Goal: Book appointment/travel/reservation

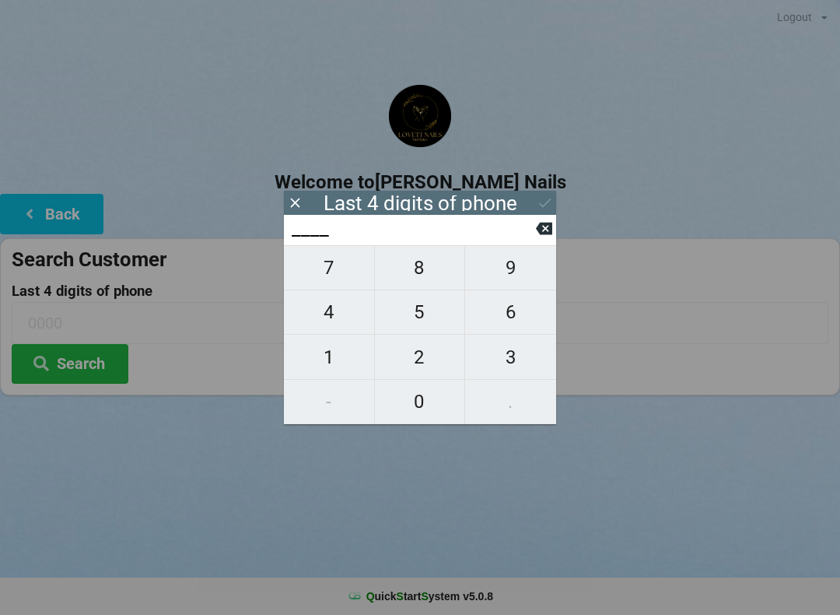
click at [505, 359] on span "3" at bounding box center [510, 357] width 91 height 33
type input "3___"
click at [513, 315] on span "6" at bounding box center [510, 312] width 91 height 33
type input "36__"
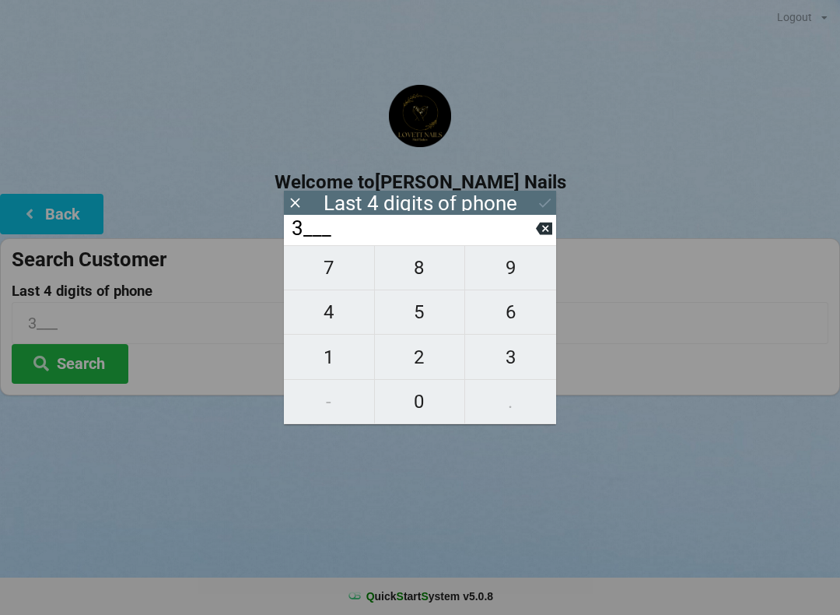
type input "36__"
click at [510, 361] on span "3" at bounding box center [510, 357] width 91 height 33
type input "363_"
click at [510, 320] on span "6" at bounding box center [510, 312] width 91 height 33
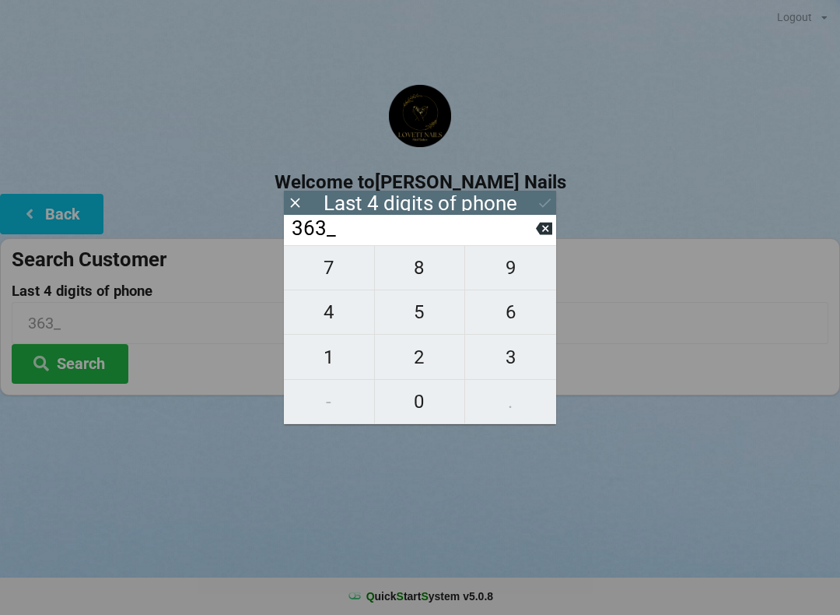
type input "3636"
click at [543, 196] on icon at bounding box center [545, 203] width 16 height 16
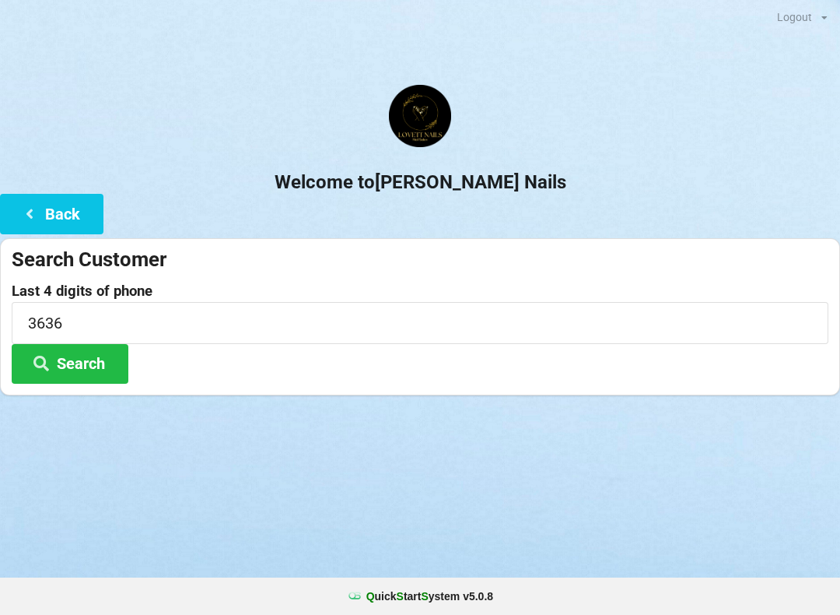
click at [89, 372] on button "Search" at bounding box center [70, 364] width 117 height 40
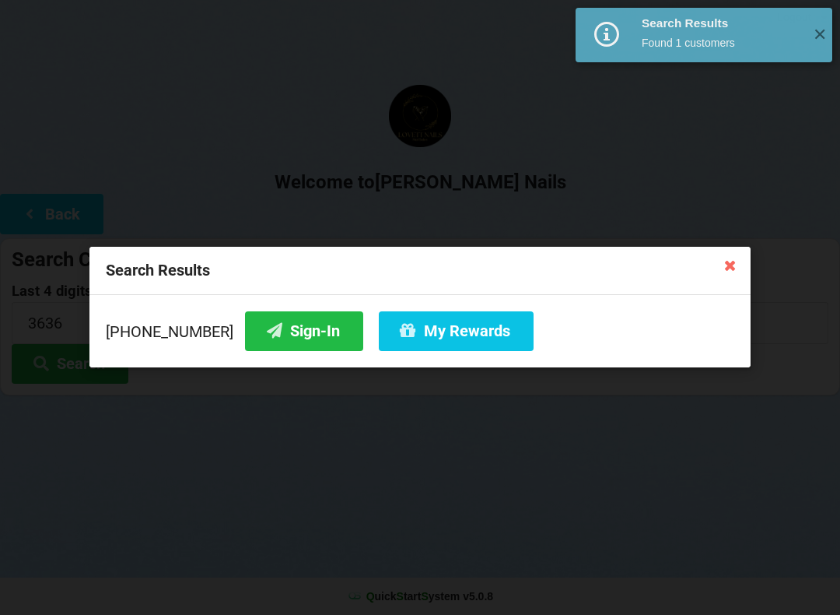
click at [440, 335] on button "My Rewards" at bounding box center [456, 331] width 155 height 40
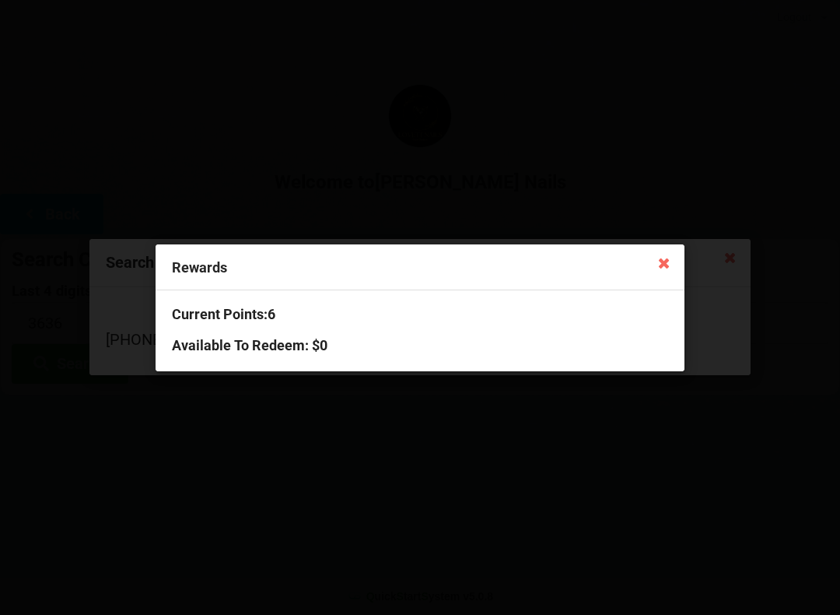
click at [647, 268] on div "Rewards" at bounding box center [420, 267] width 529 height 46
click at [654, 278] on div "Rewards" at bounding box center [420, 267] width 529 height 46
click at [644, 275] on div "Rewards" at bounding box center [420, 267] width 529 height 46
click at [669, 264] on icon at bounding box center [664, 262] width 25 height 25
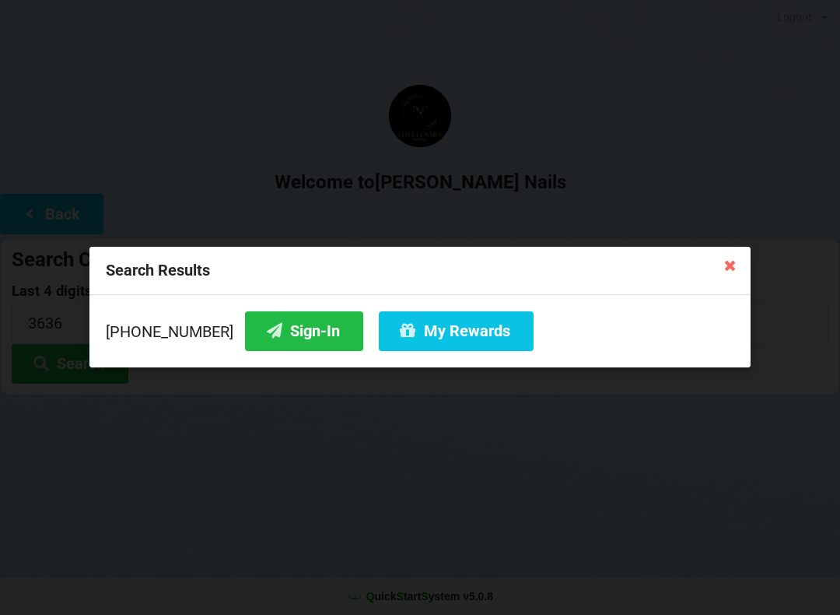
click at [667, 272] on div "Search Results" at bounding box center [419, 271] width 661 height 48
click at [276, 344] on button "Sign-In" at bounding box center [304, 331] width 118 height 40
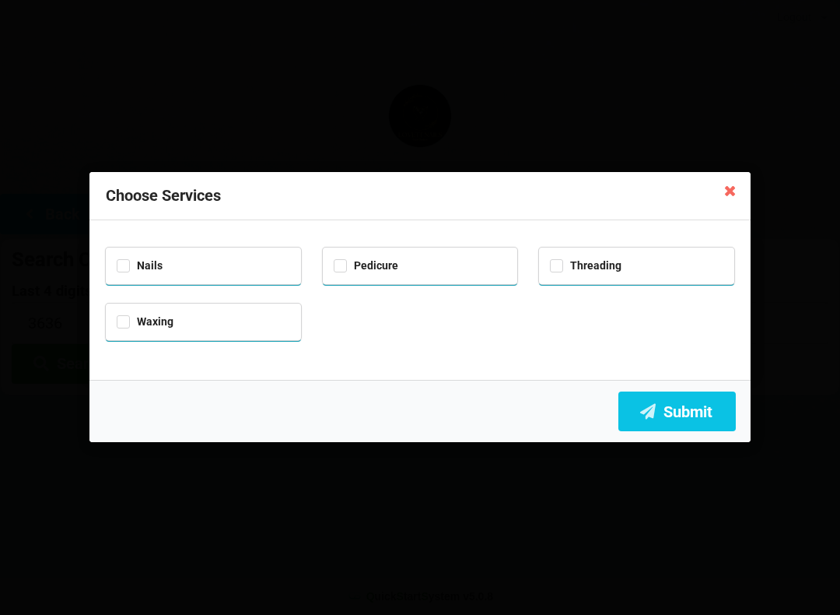
click at [114, 275] on div "Nails" at bounding box center [203, 265] width 195 height 37
checkbox input "true"
click at [348, 270] on div "Pedicure" at bounding box center [420, 264] width 173 height 18
checkbox input "true"
click at [676, 401] on button "Submit" at bounding box center [677, 411] width 117 height 40
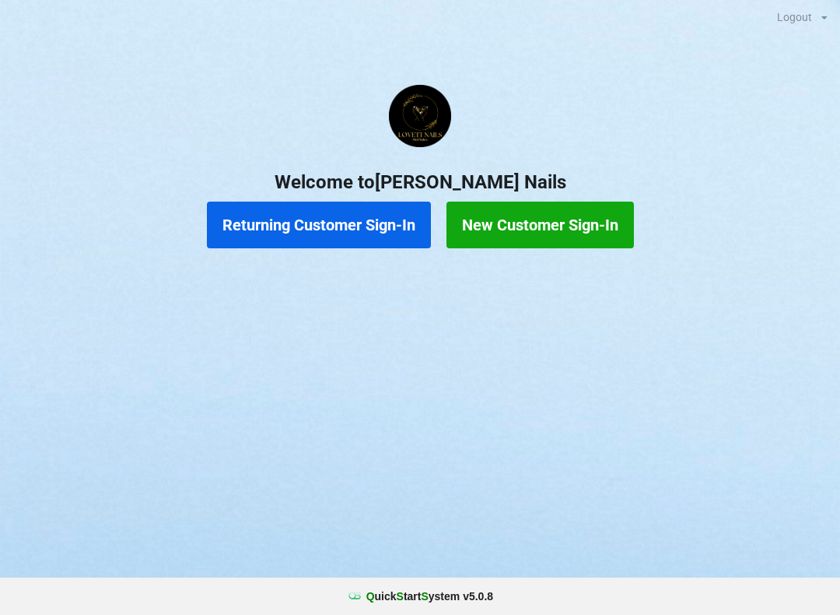
click at [326, 247] on button "Returning Customer Sign-In" at bounding box center [319, 225] width 224 height 47
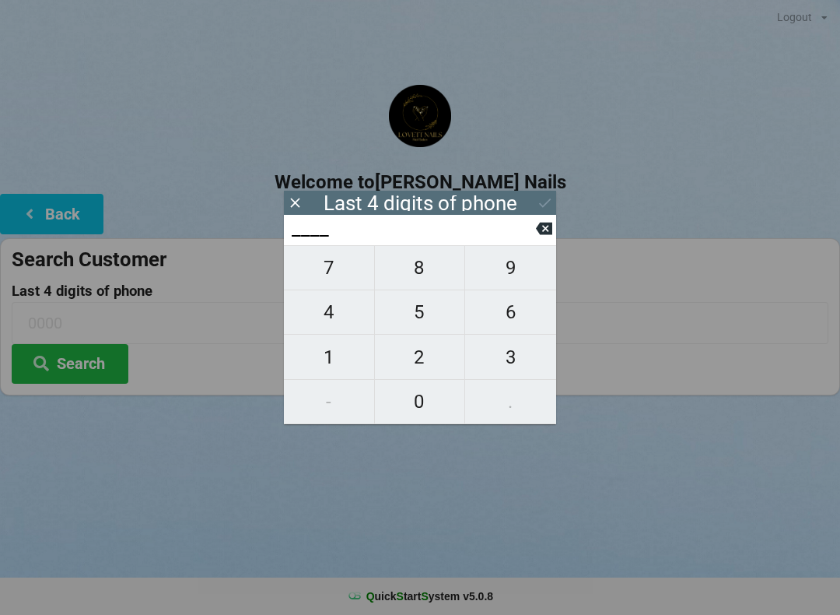
click at [431, 398] on span "0" at bounding box center [420, 401] width 90 height 33
type input "0___"
click at [433, 365] on span "2" at bounding box center [420, 357] width 90 height 33
type input "02__"
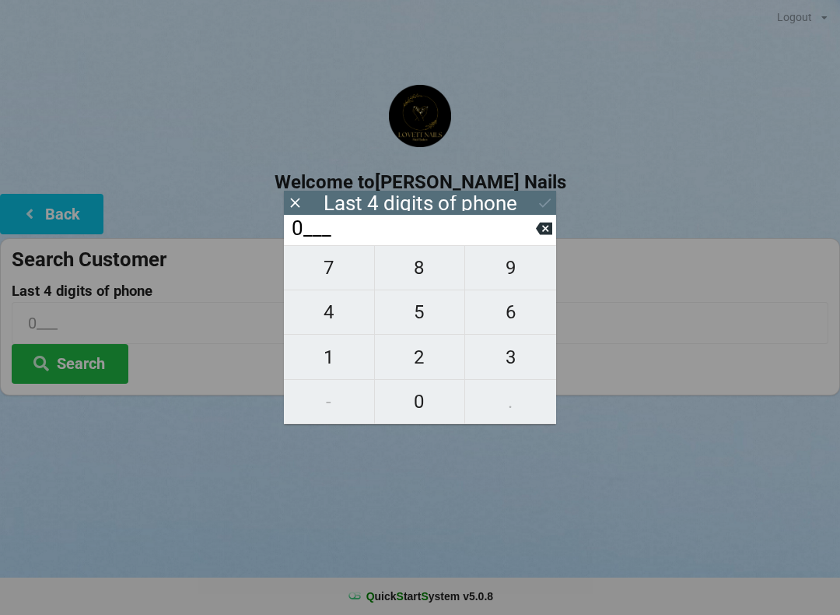
type input "02__"
click at [520, 354] on span "3" at bounding box center [510, 357] width 91 height 33
type input "023_"
click at [513, 275] on span "9" at bounding box center [510, 267] width 91 height 33
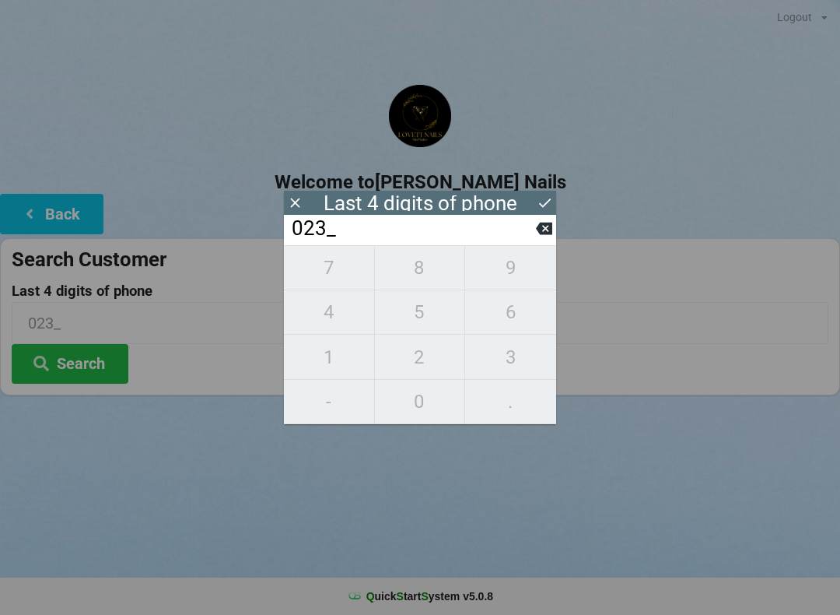
type input "0239"
click at [549, 198] on icon at bounding box center [545, 203] width 16 height 16
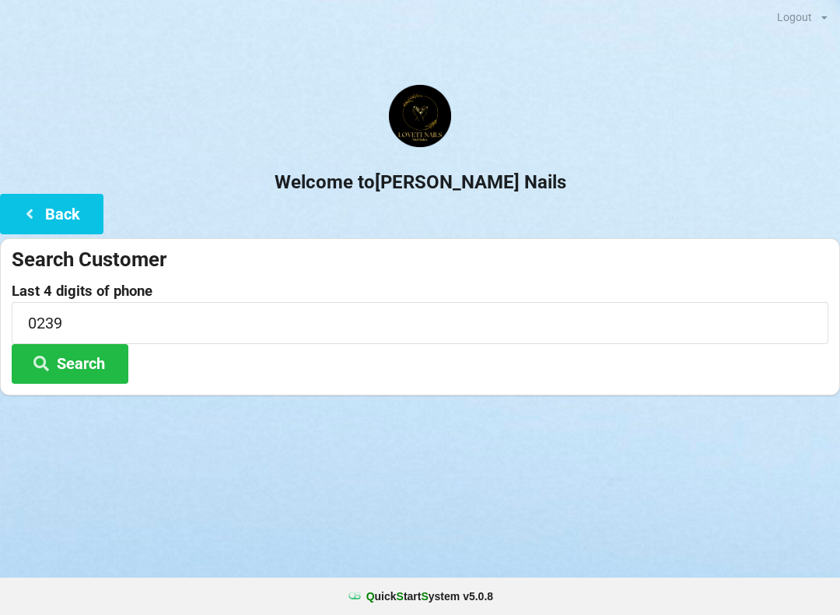
click at [79, 366] on button "Search" at bounding box center [70, 364] width 117 height 40
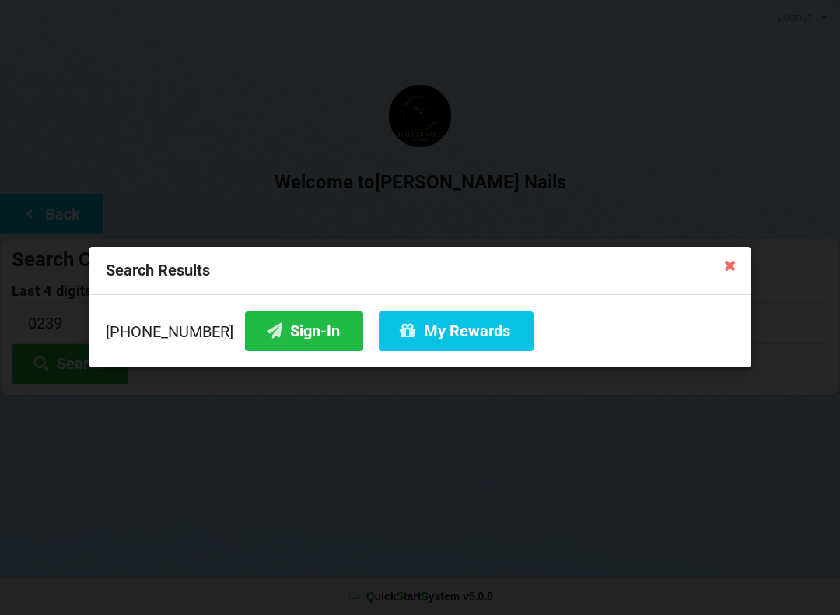
click at [251, 349] on button "Sign-In" at bounding box center [304, 331] width 118 height 40
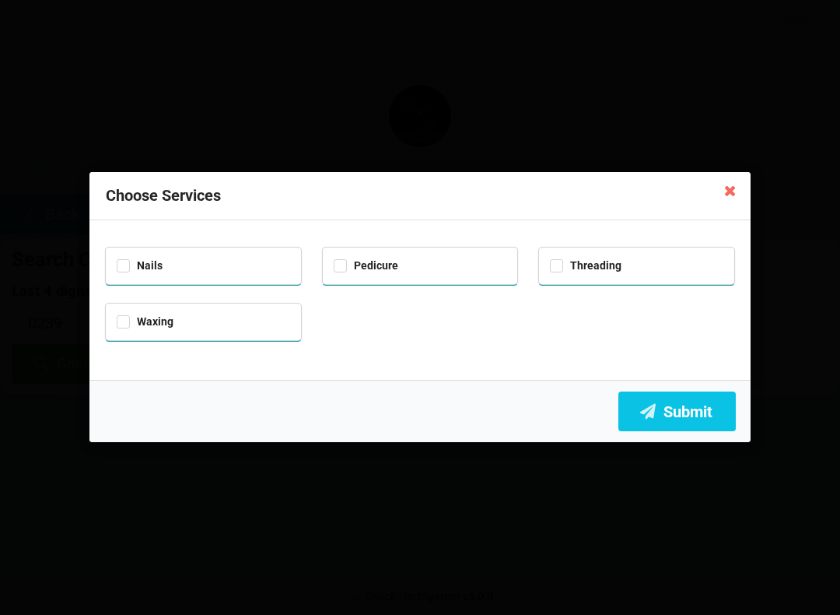
click at [225, 271] on div "Nails" at bounding box center [203, 264] width 173 height 18
checkbox input "true"
click at [689, 408] on button "Submit" at bounding box center [677, 411] width 117 height 40
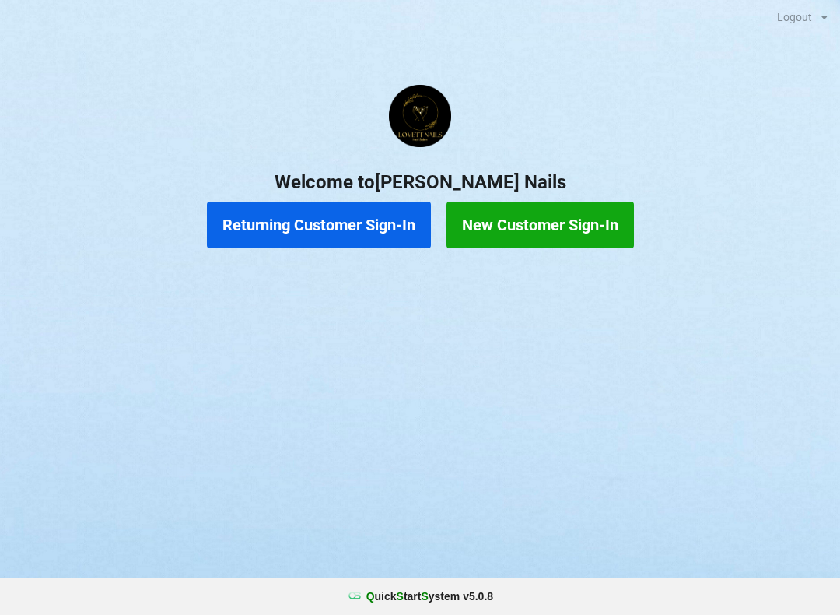
click at [362, 224] on button "Returning Customer Sign-In" at bounding box center [319, 225] width 224 height 47
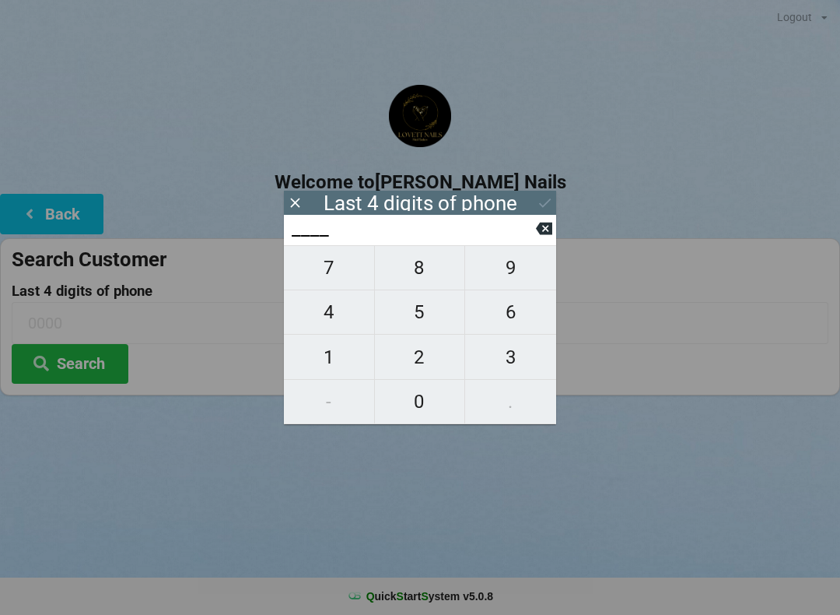
click at [521, 308] on span "6" at bounding box center [510, 312] width 91 height 33
type input "6___"
click at [420, 308] on span "5" at bounding box center [420, 312] width 90 height 33
type input "65__"
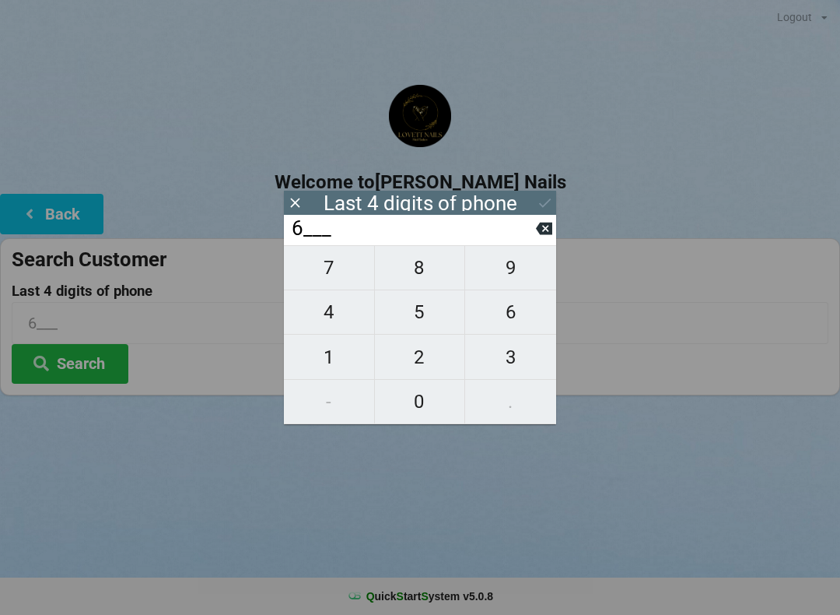
type input "65__"
click at [440, 410] on span "0" at bounding box center [420, 401] width 90 height 33
type input "650_"
click at [437, 405] on span "0" at bounding box center [420, 401] width 90 height 33
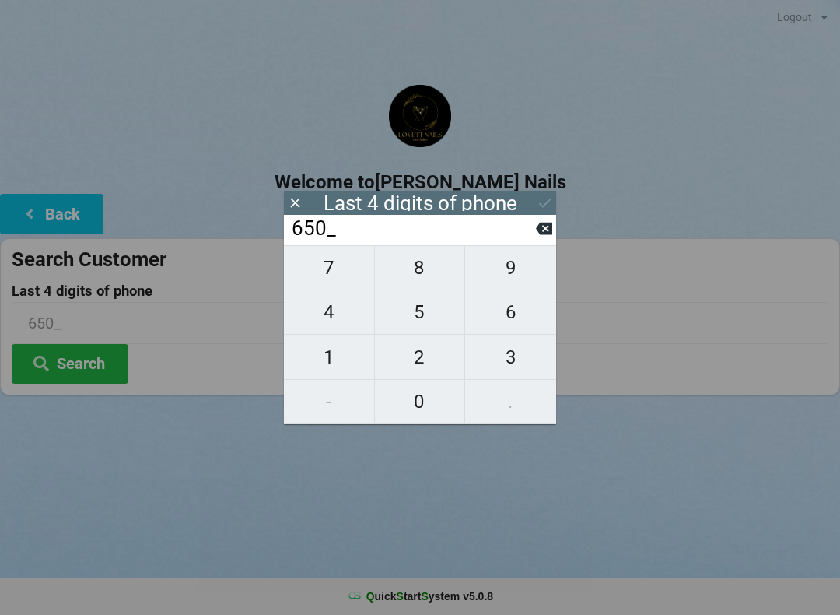
type input "6500"
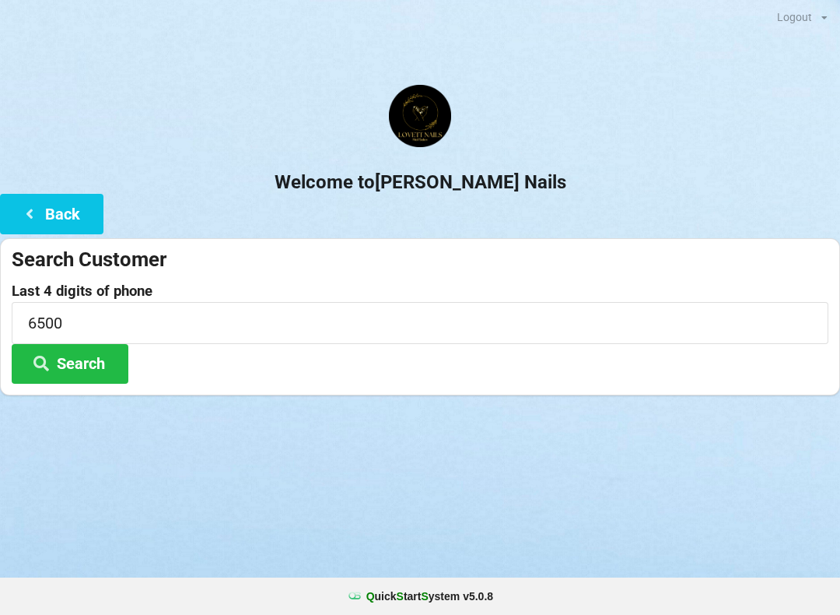
click at [539, 188] on h2 "Welcome to [PERSON_NAME] Nails" at bounding box center [420, 182] width 840 height 24
click at [90, 366] on button "Search" at bounding box center [70, 364] width 117 height 40
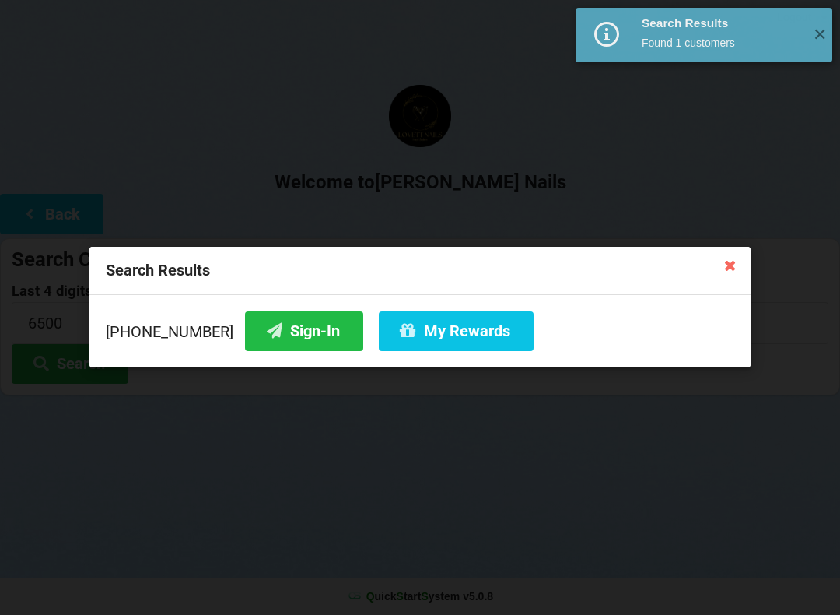
click at [296, 335] on button "Sign-In" at bounding box center [304, 331] width 118 height 40
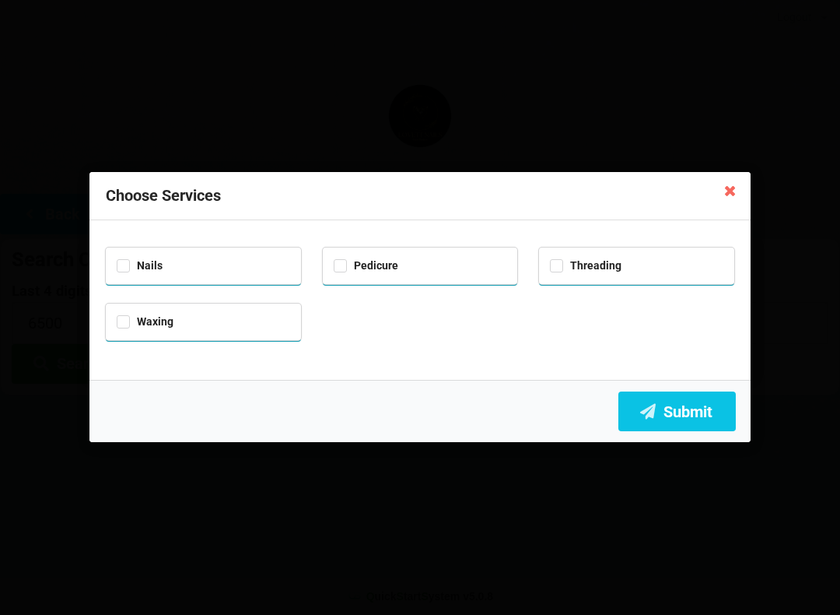
click at [183, 262] on div "Nails" at bounding box center [203, 264] width 173 height 18
checkbox input "true"
click at [367, 255] on div "Pedicure" at bounding box center [420, 264] width 173 height 18
checkbox input "true"
click at [689, 395] on button "Submit" at bounding box center [677, 411] width 117 height 40
